Goal: Information Seeking & Learning: Learn about a topic

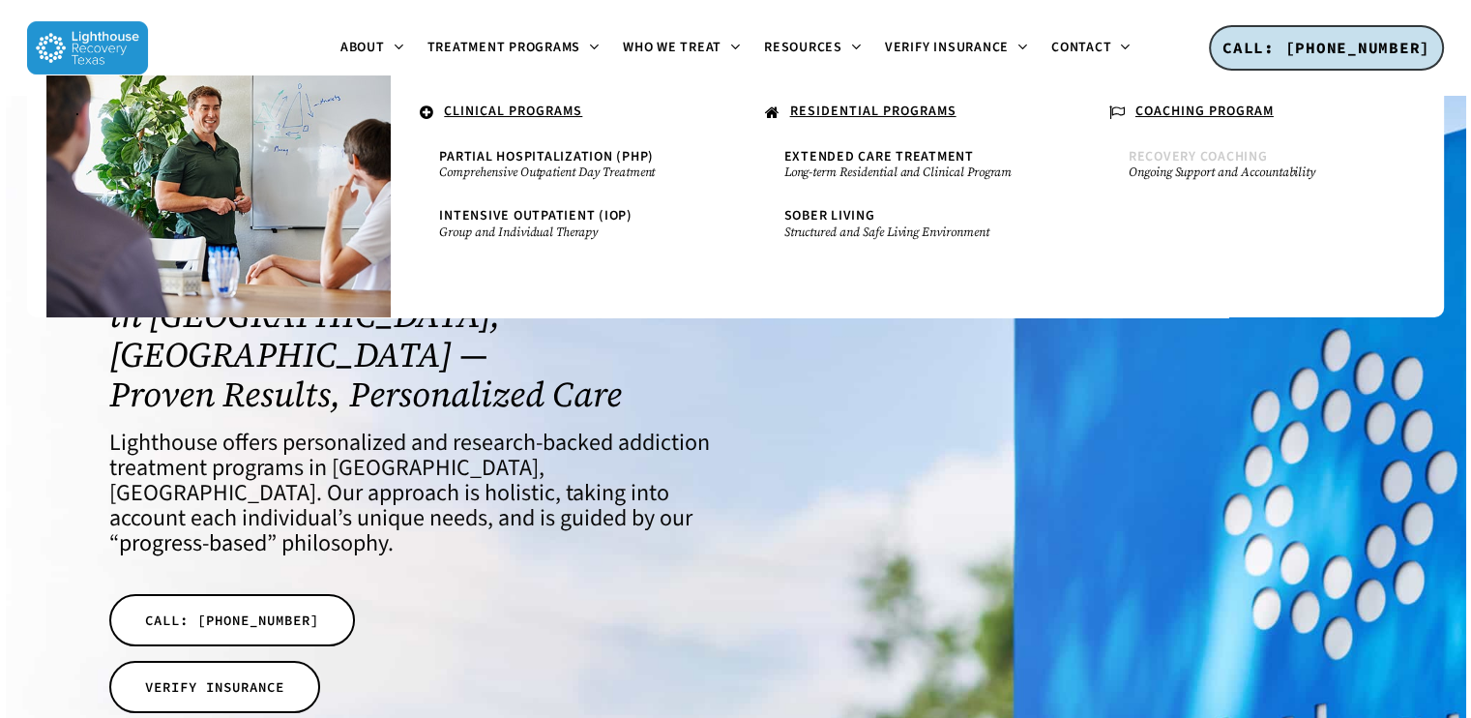
click at [1187, 162] on span "Recovery Coaching" at bounding box center [1198, 156] width 139 height 19
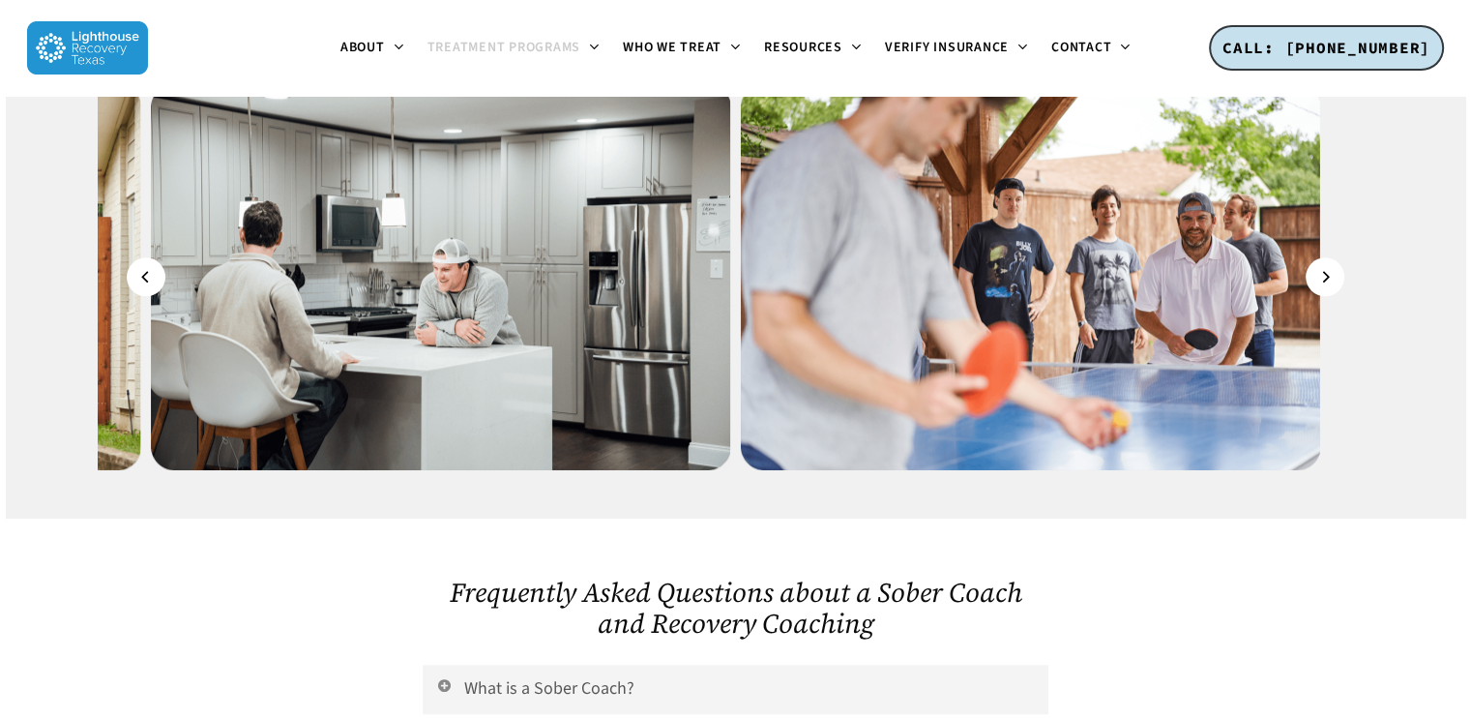
scroll to position [1644, 0]
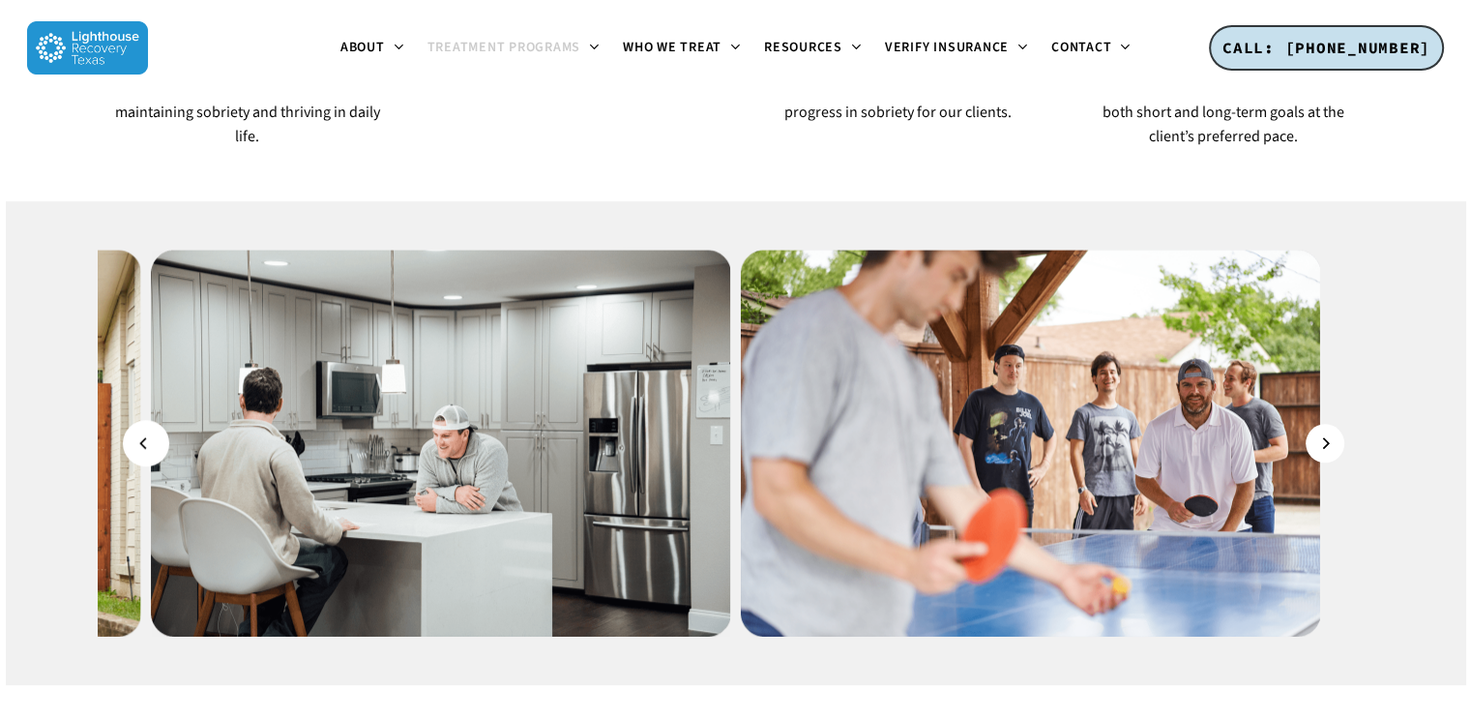
click at [151, 424] on button "Previous" at bounding box center [146, 443] width 39 height 39
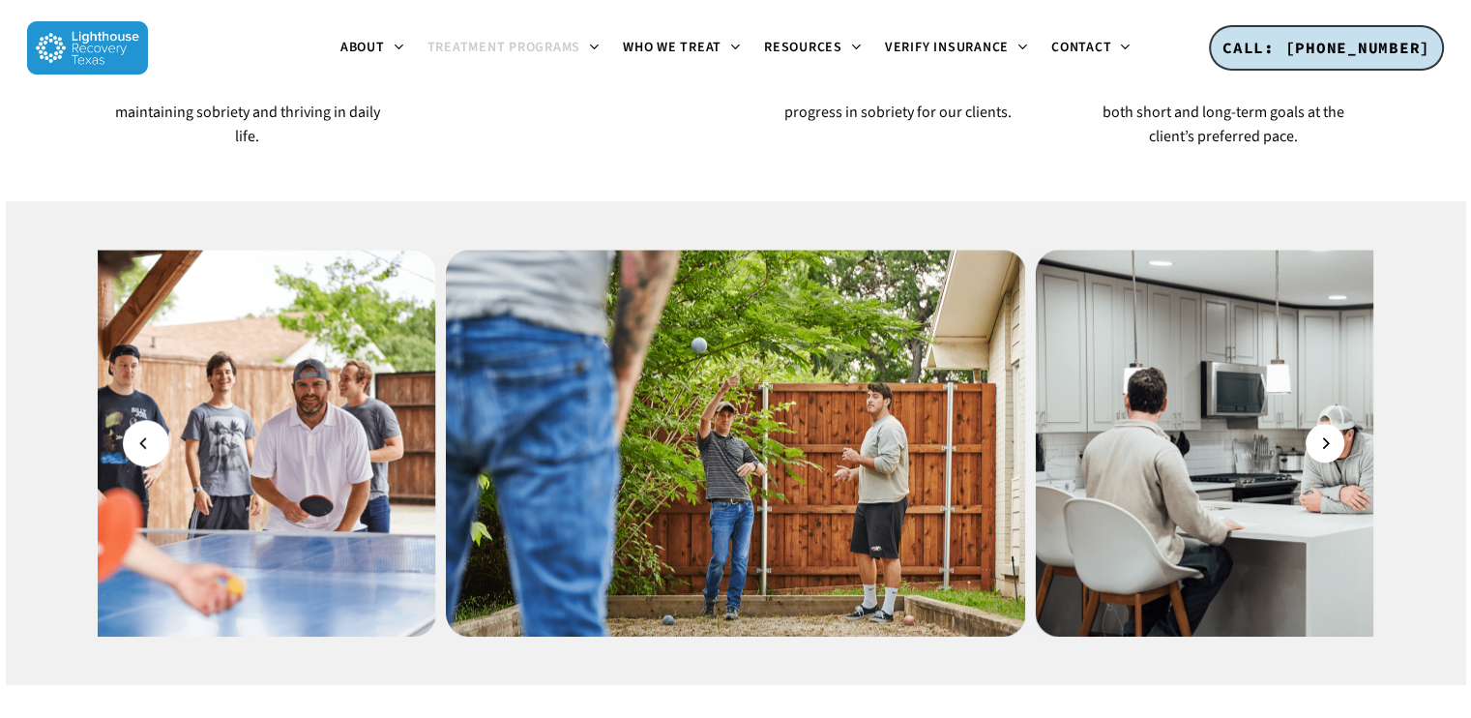
click at [154, 424] on button "Previous" at bounding box center [146, 443] width 39 height 39
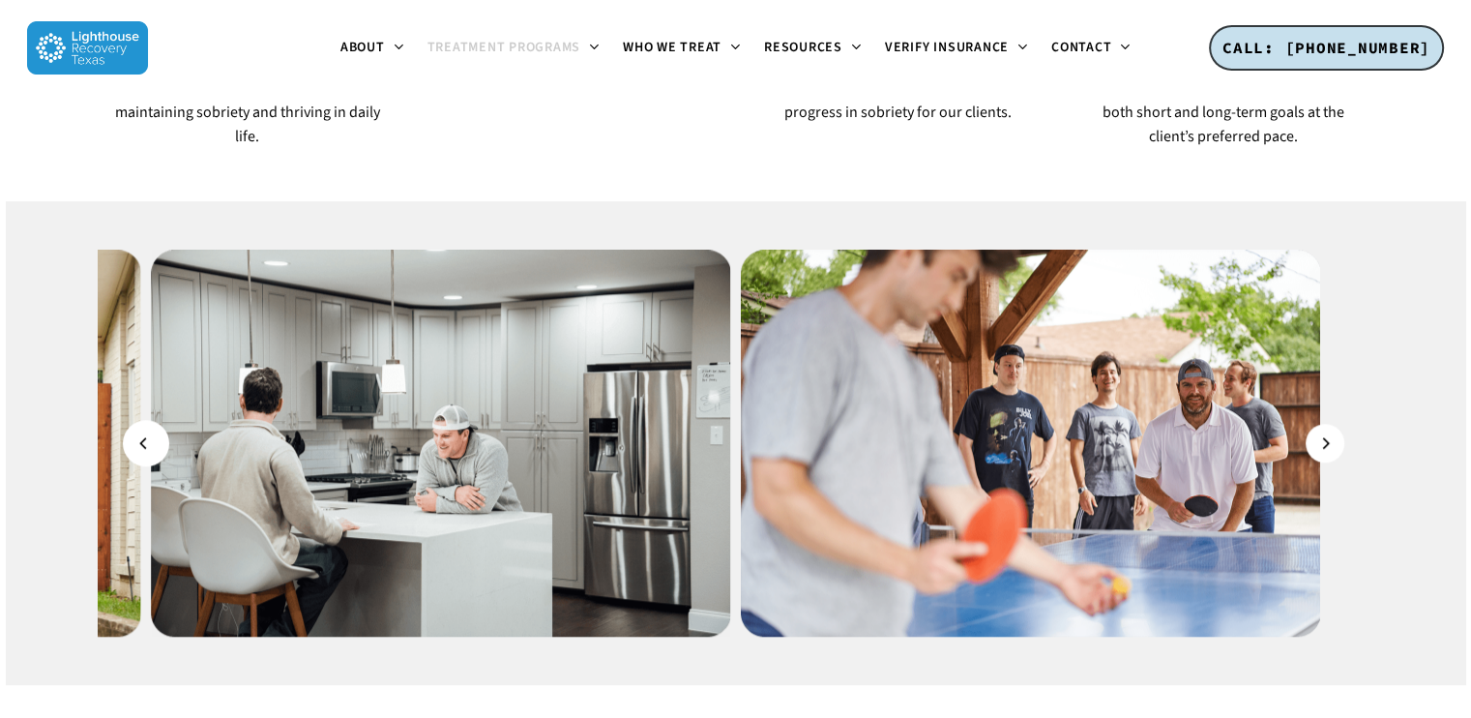
click at [154, 424] on button "Previous" at bounding box center [146, 443] width 39 height 39
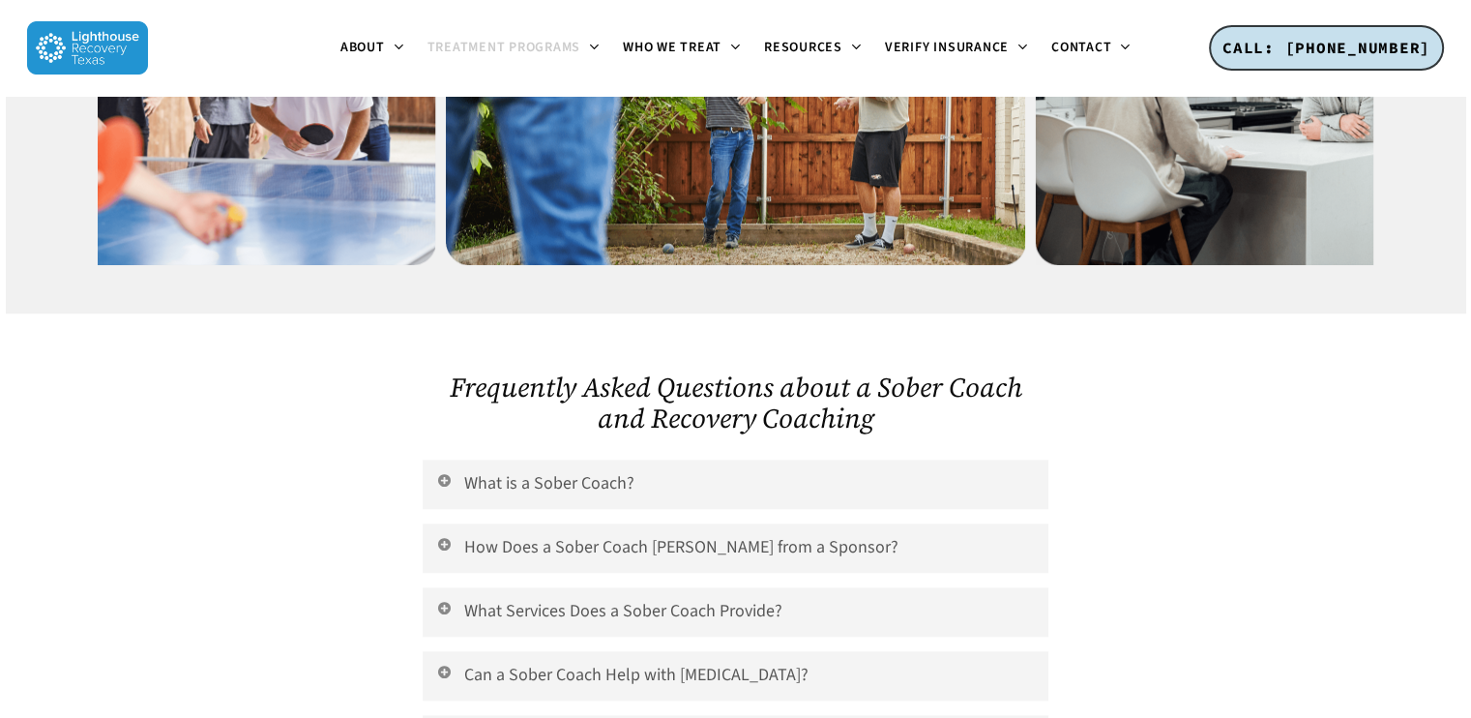
scroll to position [2128, 0]
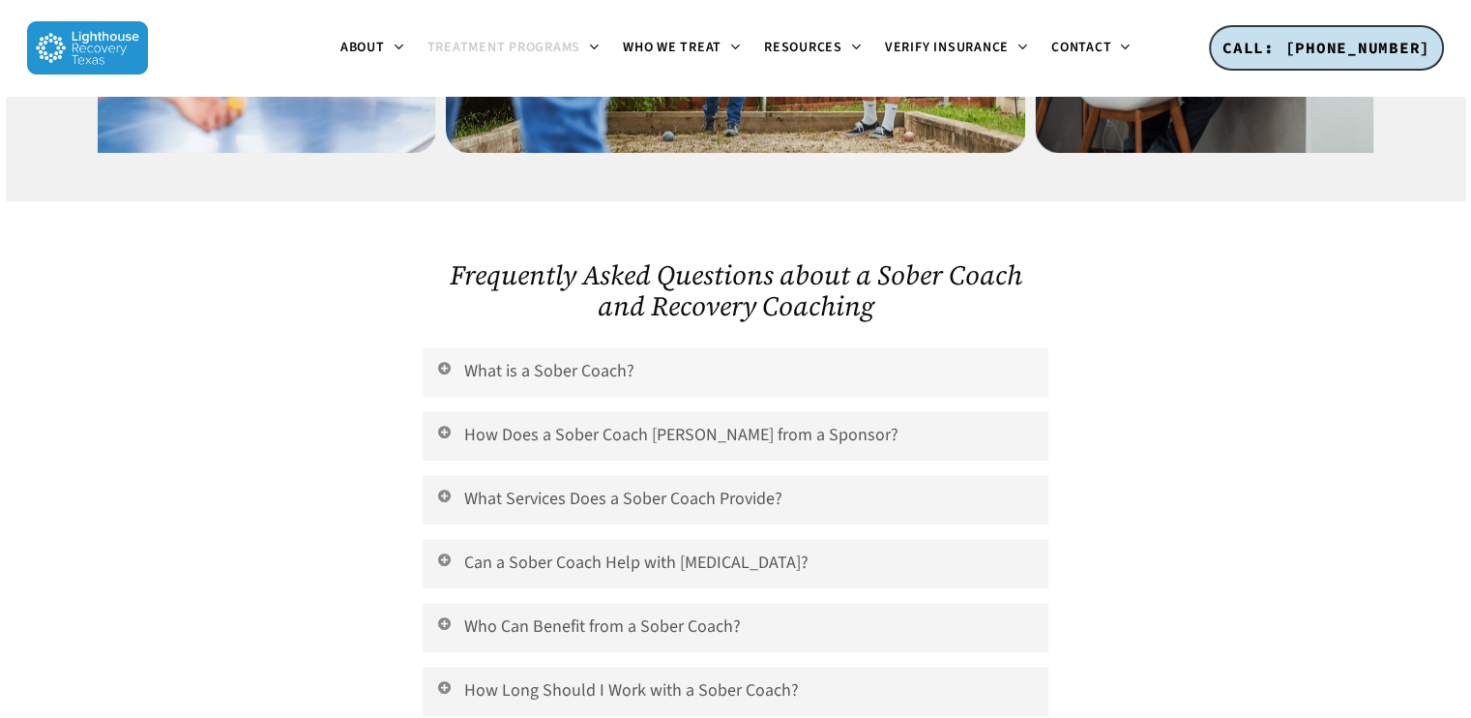
click at [443, 360] on icon at bounding box center [443, 367] width 17 height 15
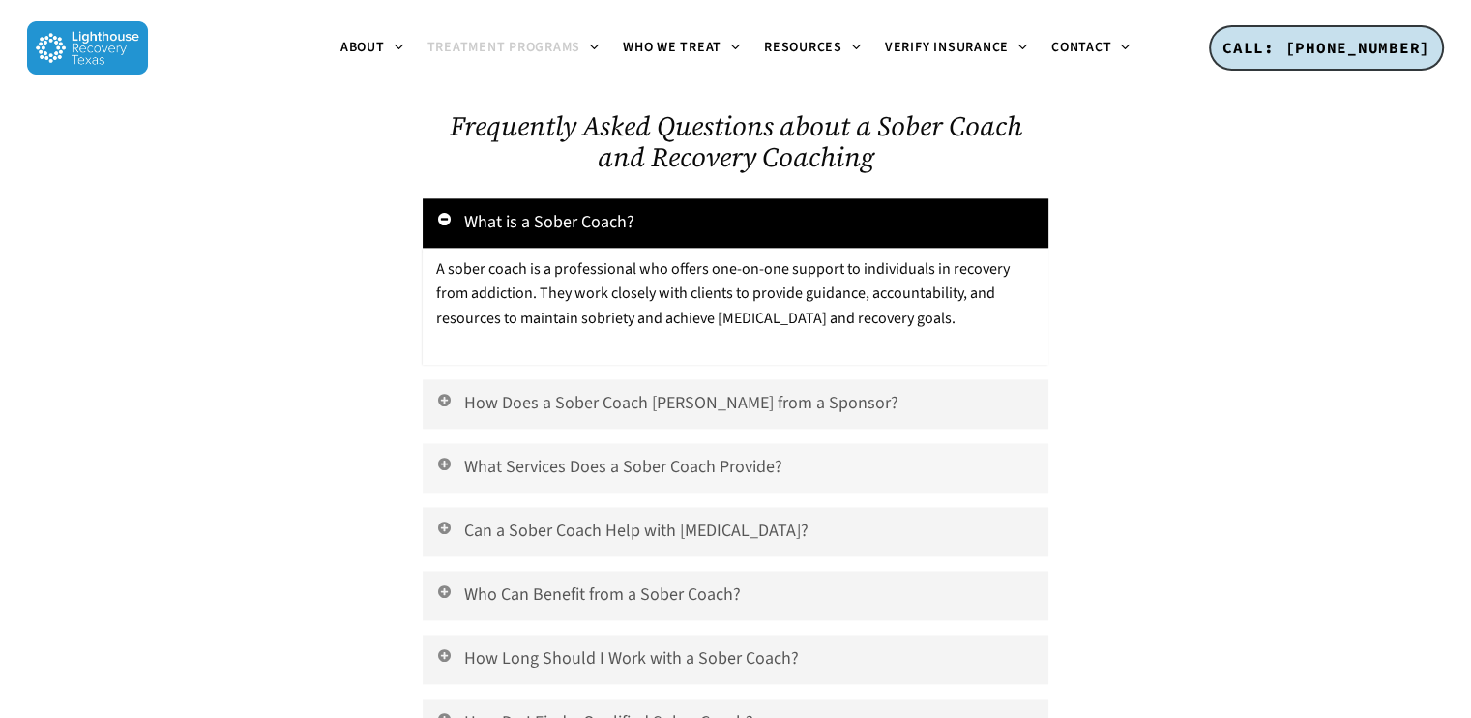
scroll to position [2321, 0]
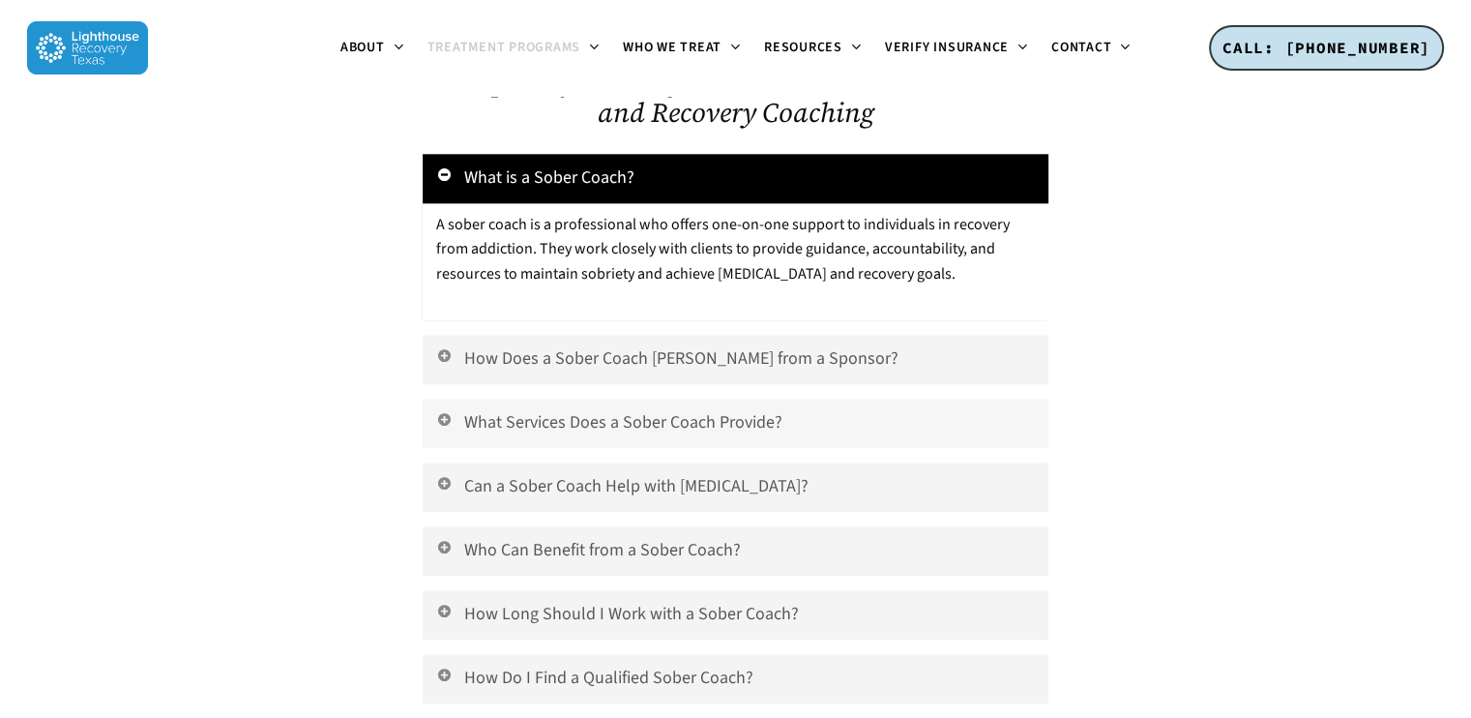
click at [441, 411] on icon at bounding box center [443, 418] width 17 height 15
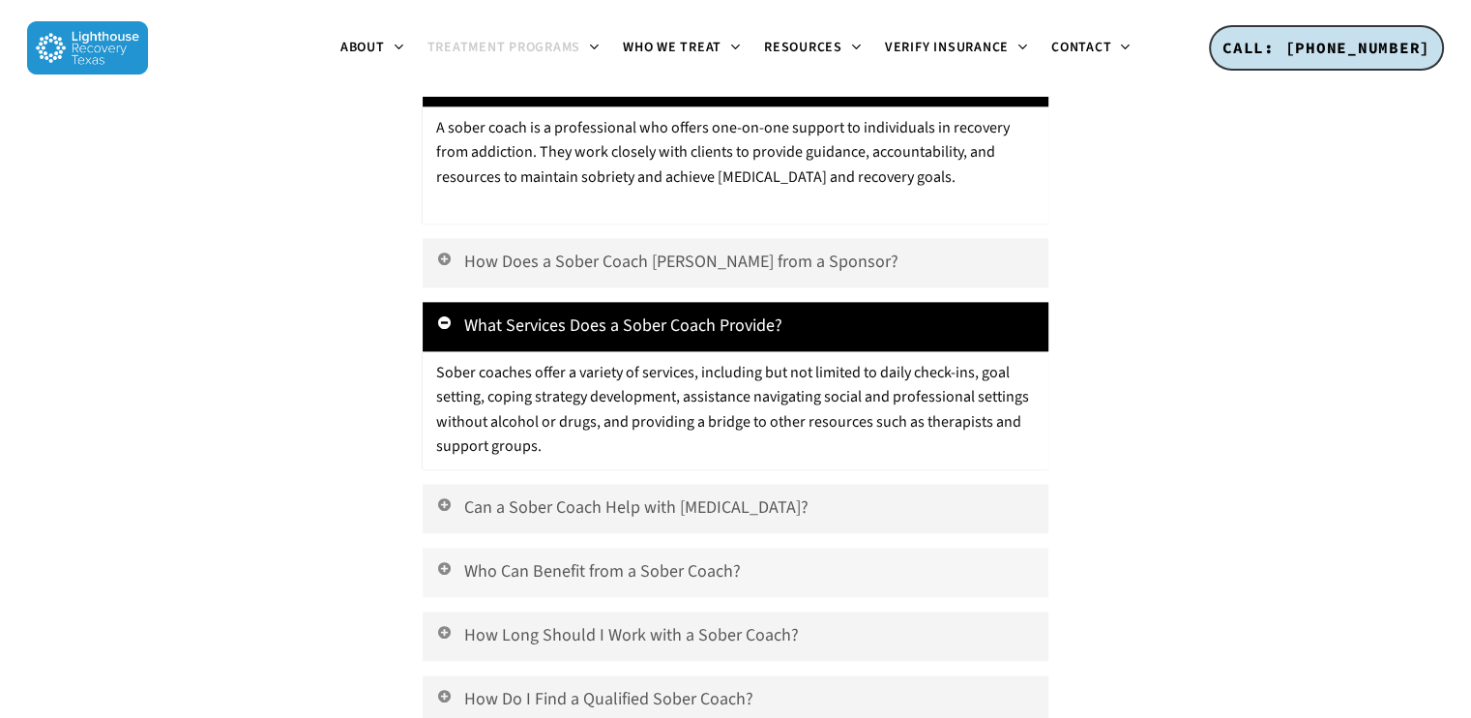
scroll to position [2418, 0]
click at [446, 624] on icon at bounding box center [443, 631] width 17 height 15
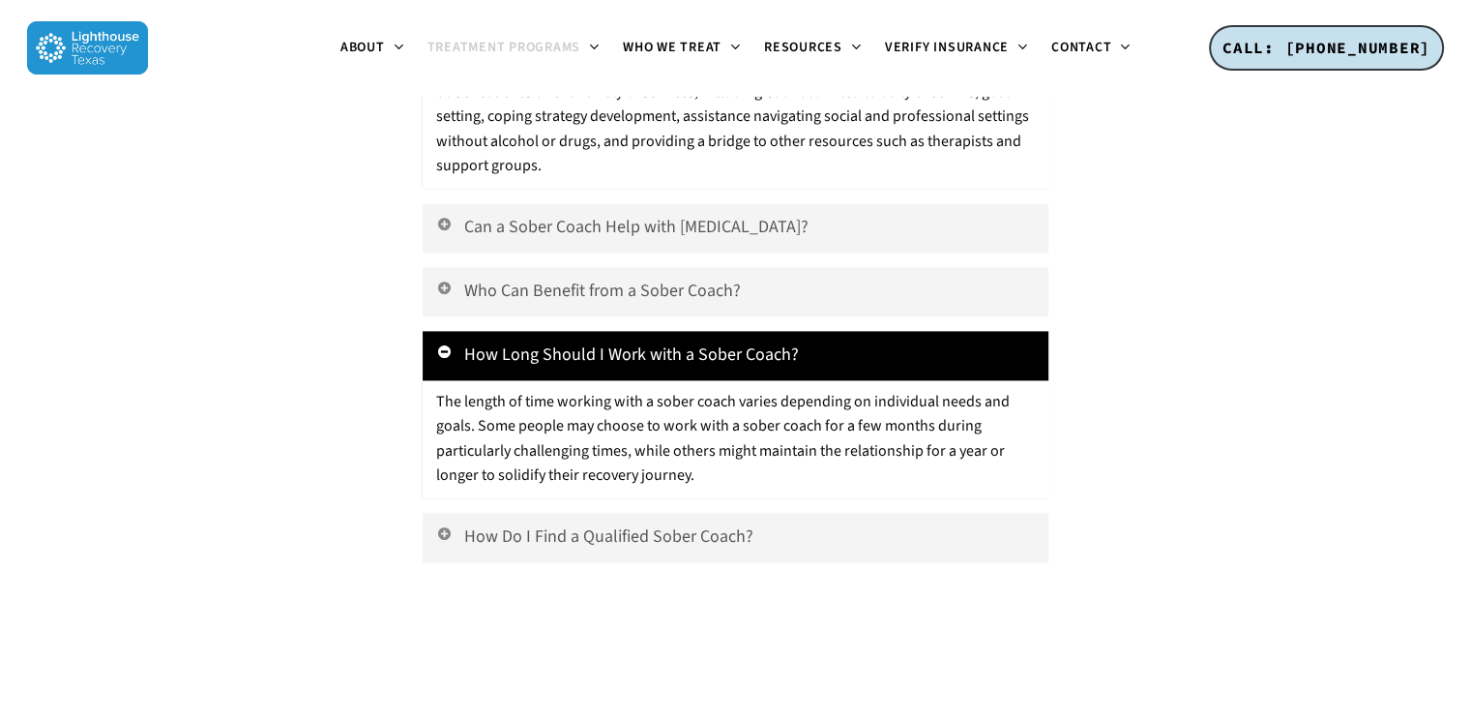
scroll to position [2708, 0]
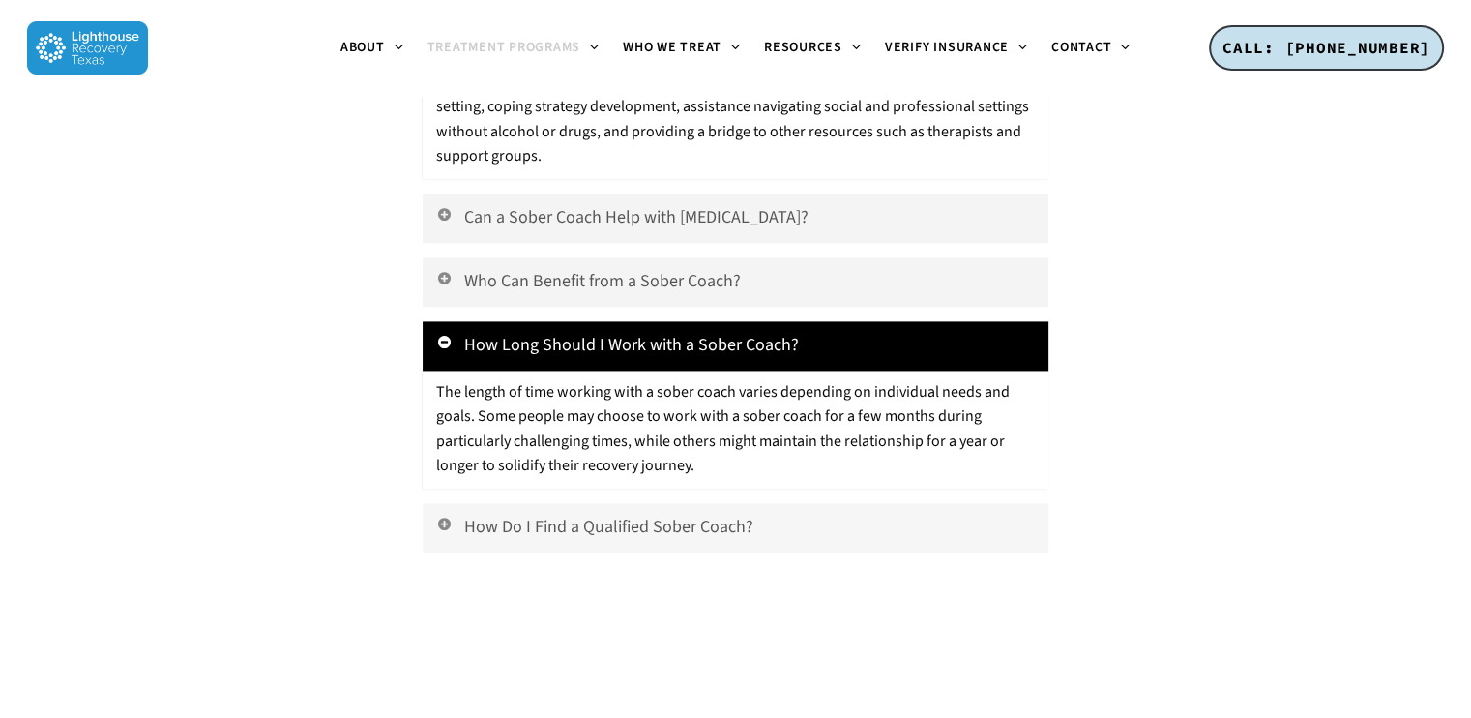
click at [446, 503] on link "How Do I Find a Qualified Sober Coach?" at bounding box center [735, 527] width 625 height 49
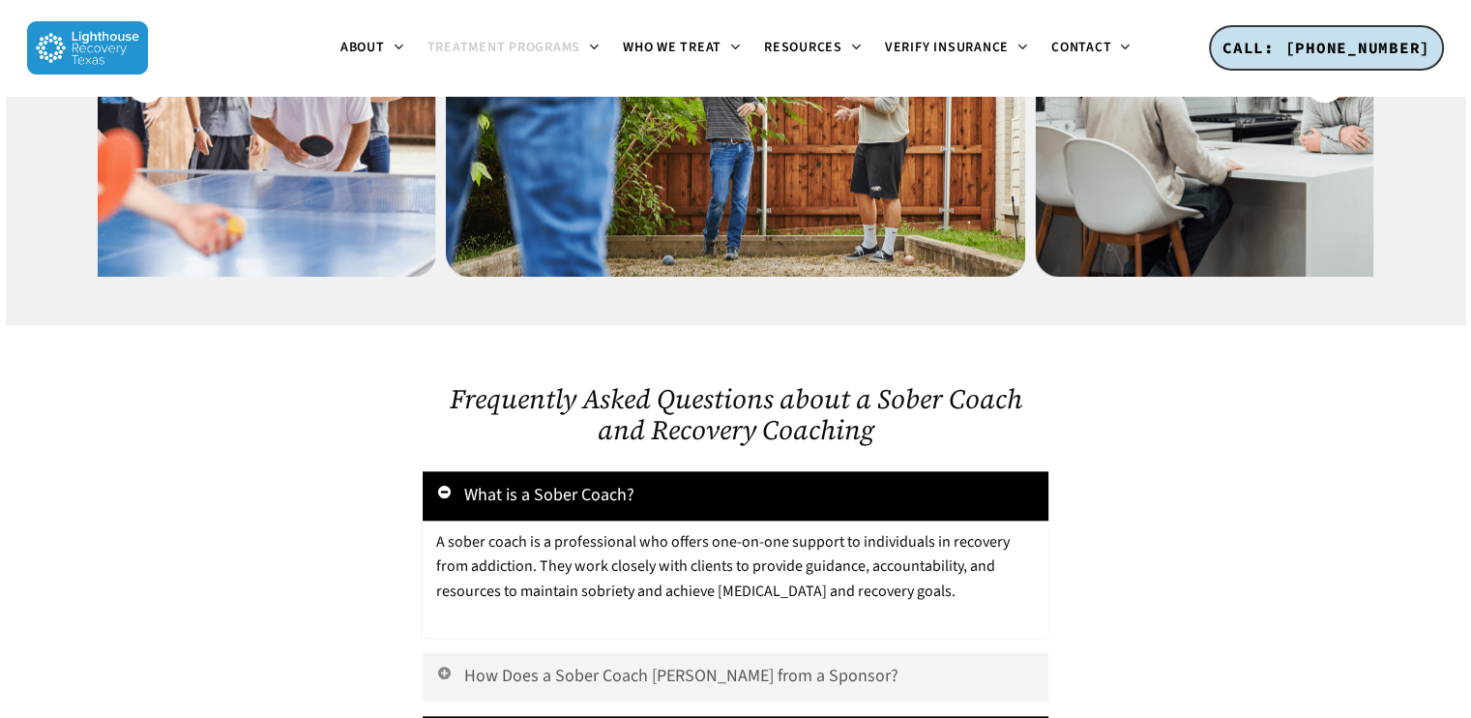
scroll to position [1547, 0]
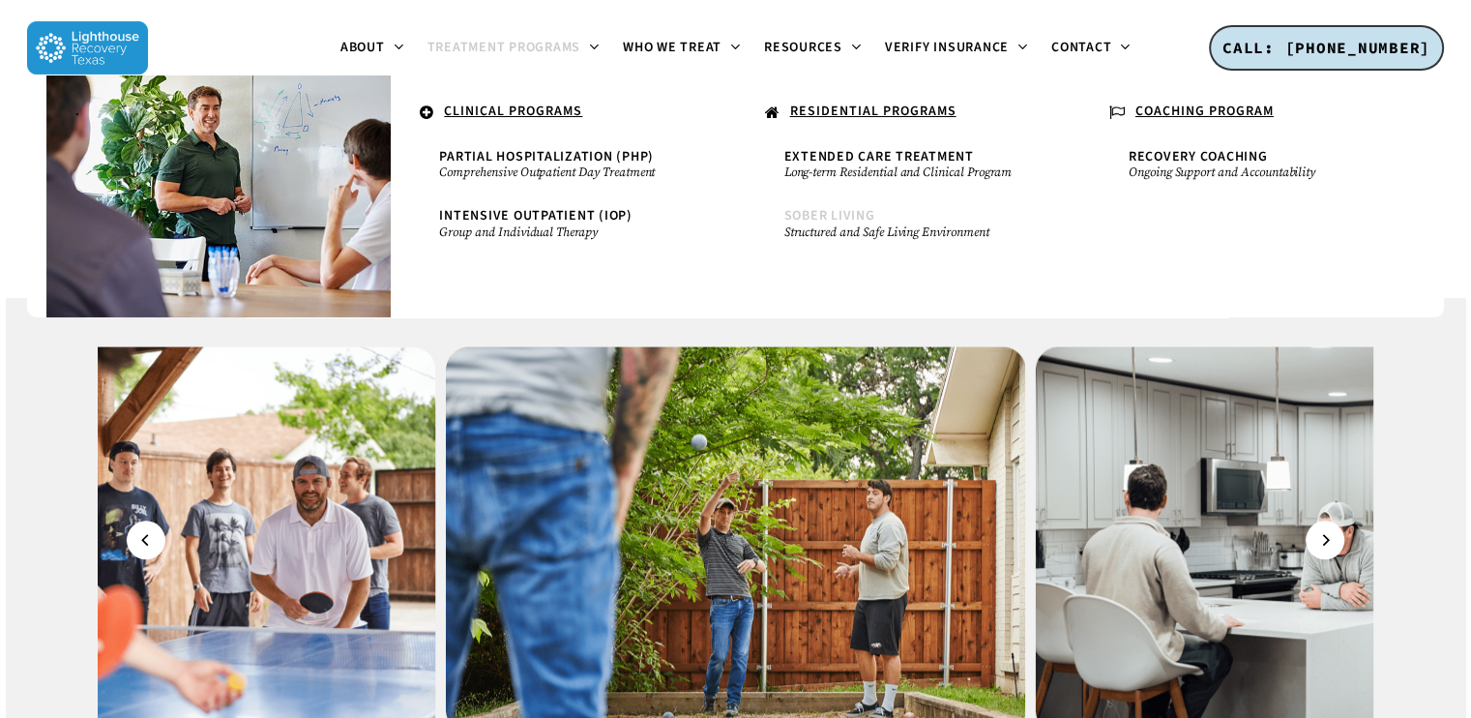
click at [824, 218] on span "Sober Living" at bounding box center [829, 215] width 91 height 19
